Goal: Information Seeking & Learning: Learn about a topic

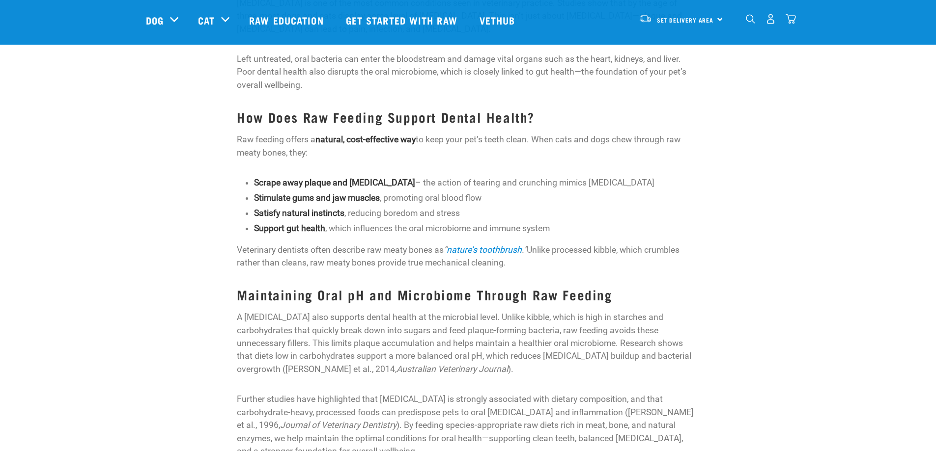
scroll to position [246, 0]
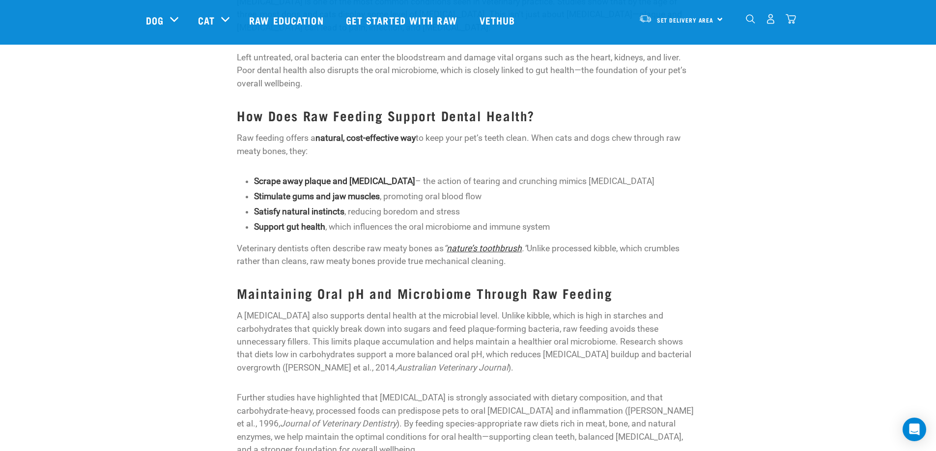
click at [503, 246] on link "nature’s toothbrush" at bounding box center [483, 249] width 75 height 10
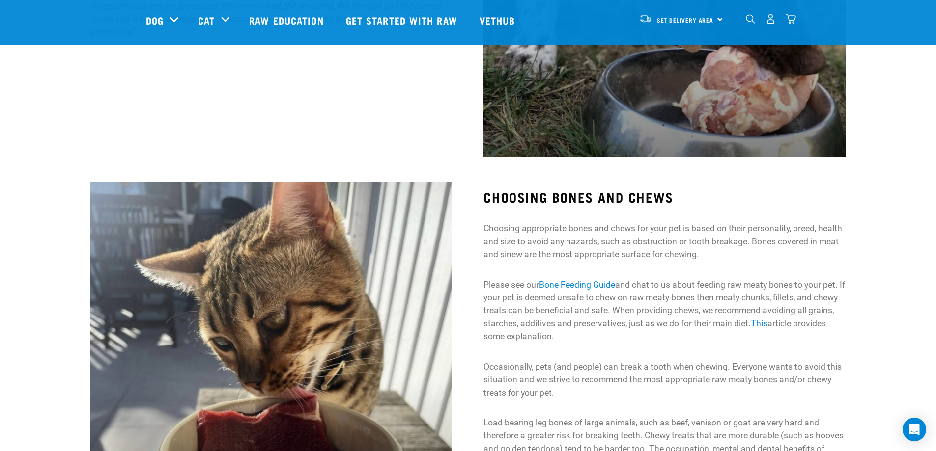
scroll to position [1179, 0]
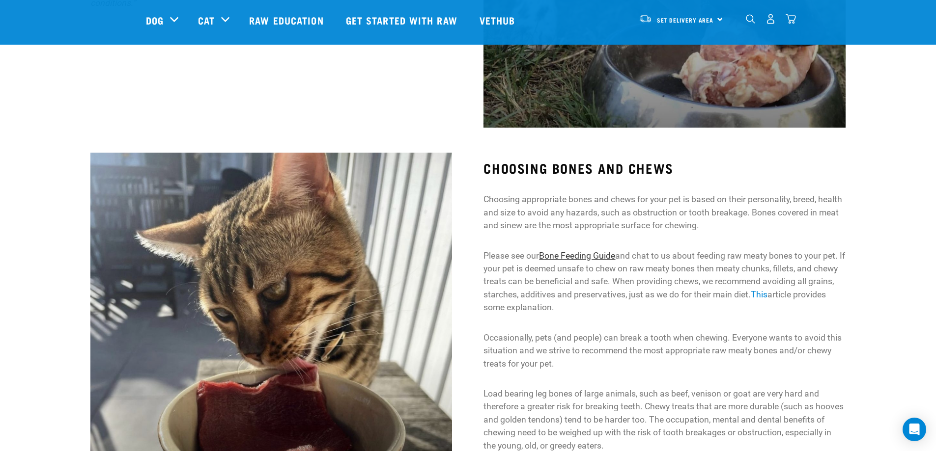
click at [575, 256] on link "Bone Feeding Guide" at bounding box center [577, 256] width 76 height 10
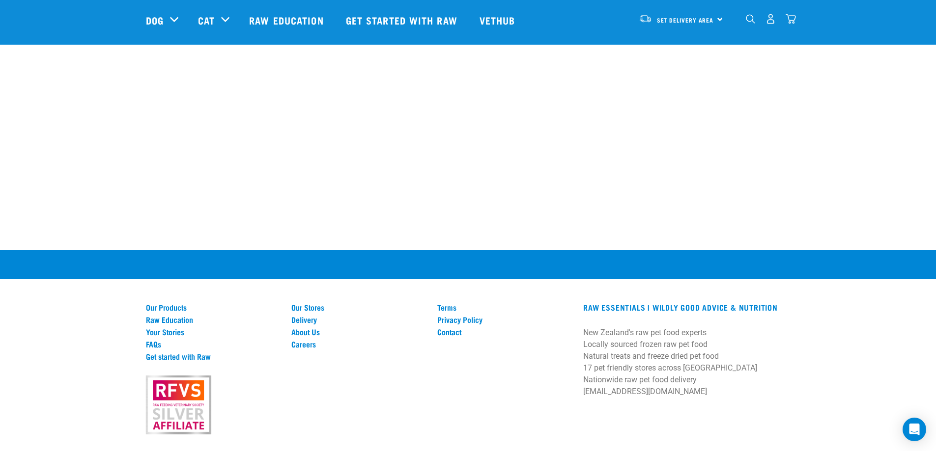
scroll to position [1031, 0]
